Goal: Task Accomplishment & Management: Use online tool/utility

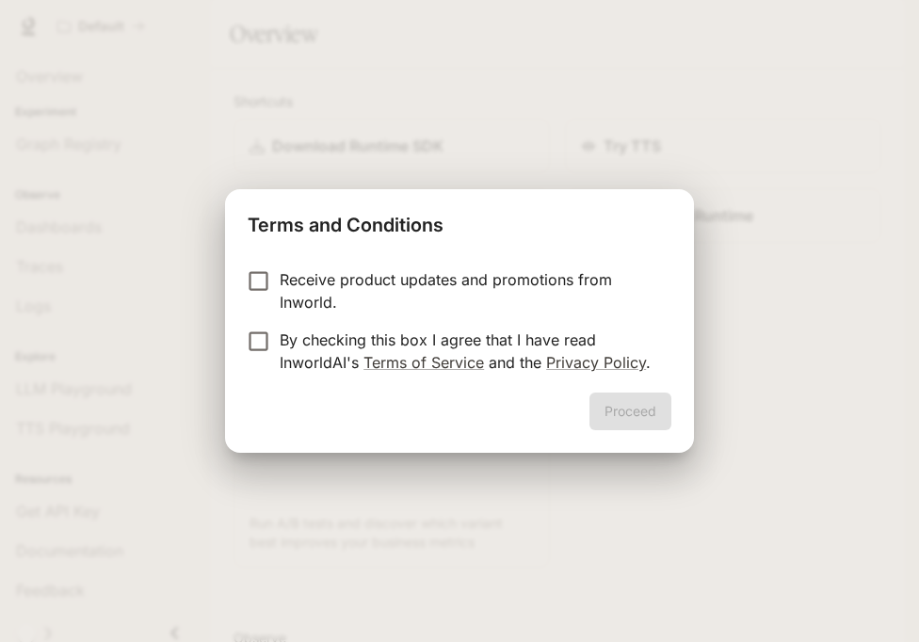
click at [496, 344] on p "By checking this box I agree that I have read InworldAI's Terms of Service and …" at bounding box center [468, 351] width 377 height 45
click at [617, 428] on button "Proceed" at bounding box center [631, 412] width 82 height 38
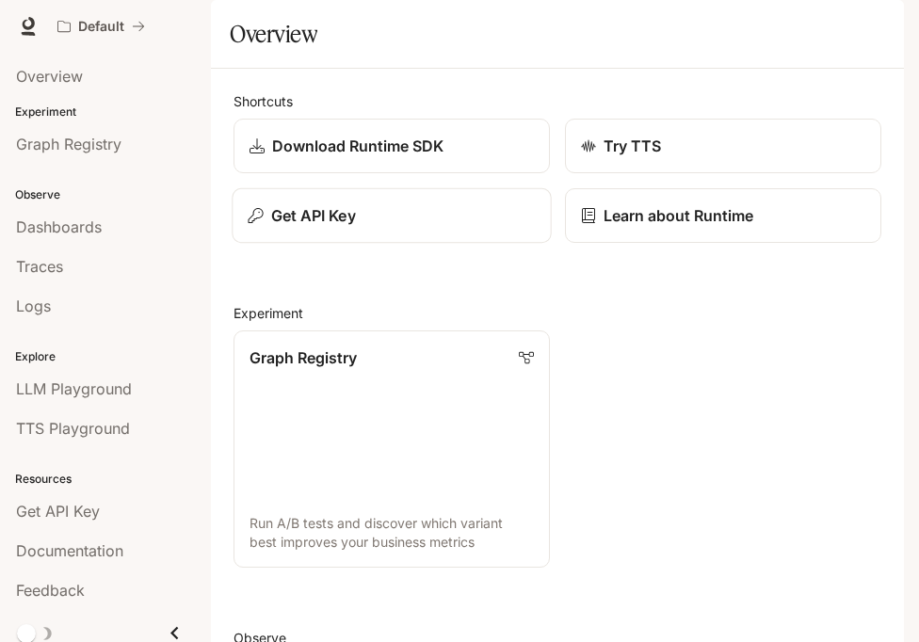
click at [392, 227] on div "Get API Key" at bounding box center [391, 215] width 287 height 23
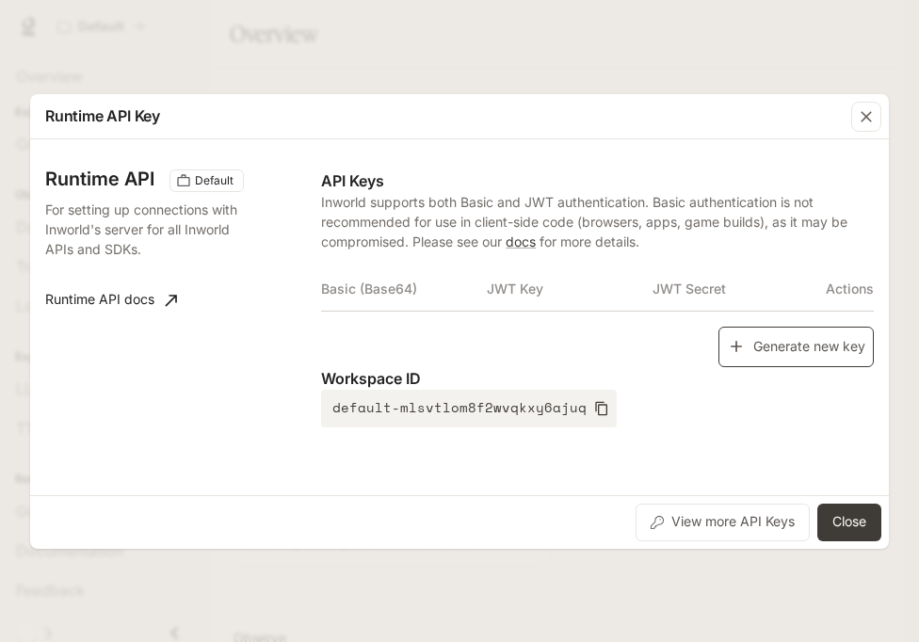
click at [777, 348] on button "Generate new key" at bounding box center [796, 347] width 155 height 41
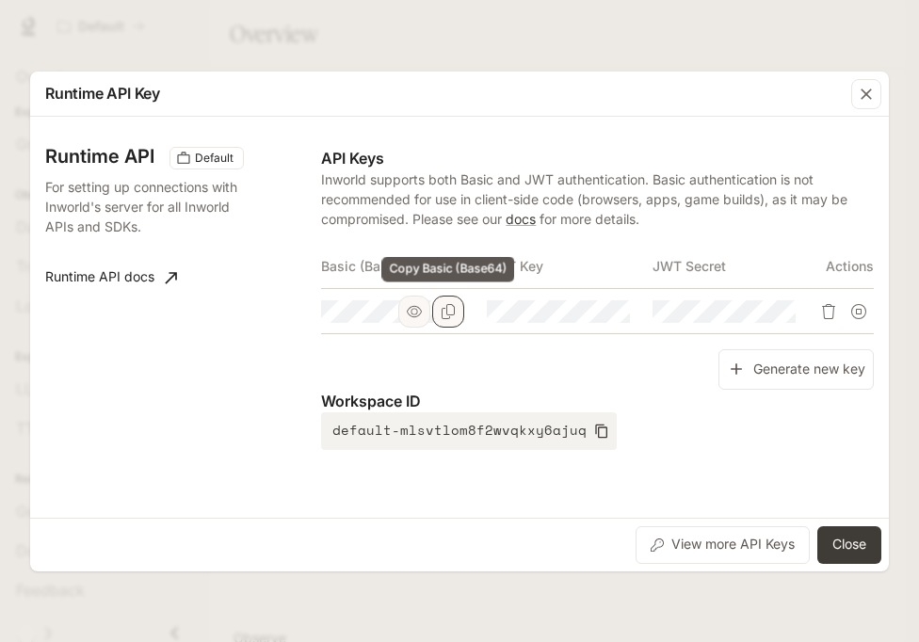
click at [449, 307] on icon "Copy Basic (Base64)" at bounding box center [448, 311] width 15 height 15
click at [869, 538] on button "Close" at bounding box center [850, 546] width 64 height 38
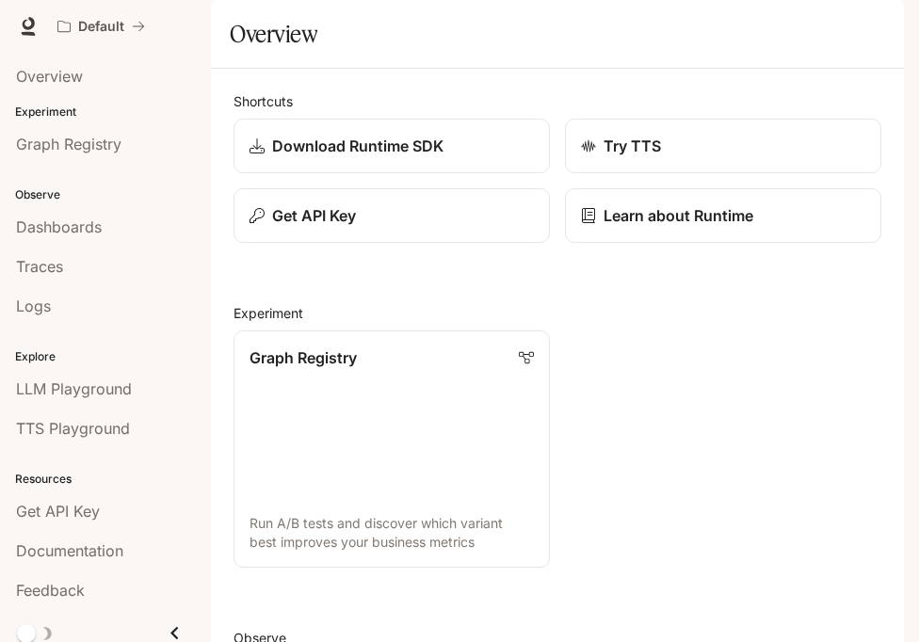
click at [883, 25] on icon "button" at bounding box center [877, 26] width 15 height 15
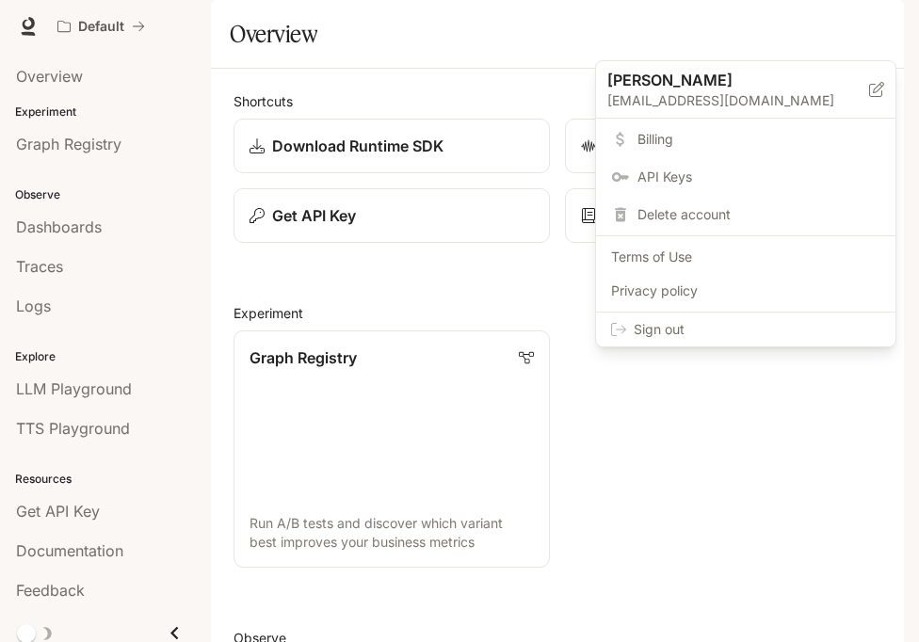
click at [790, 340] on div "Sign out" at bounding box center [746, 330] width 300 height 34
